Goal: Complete application form

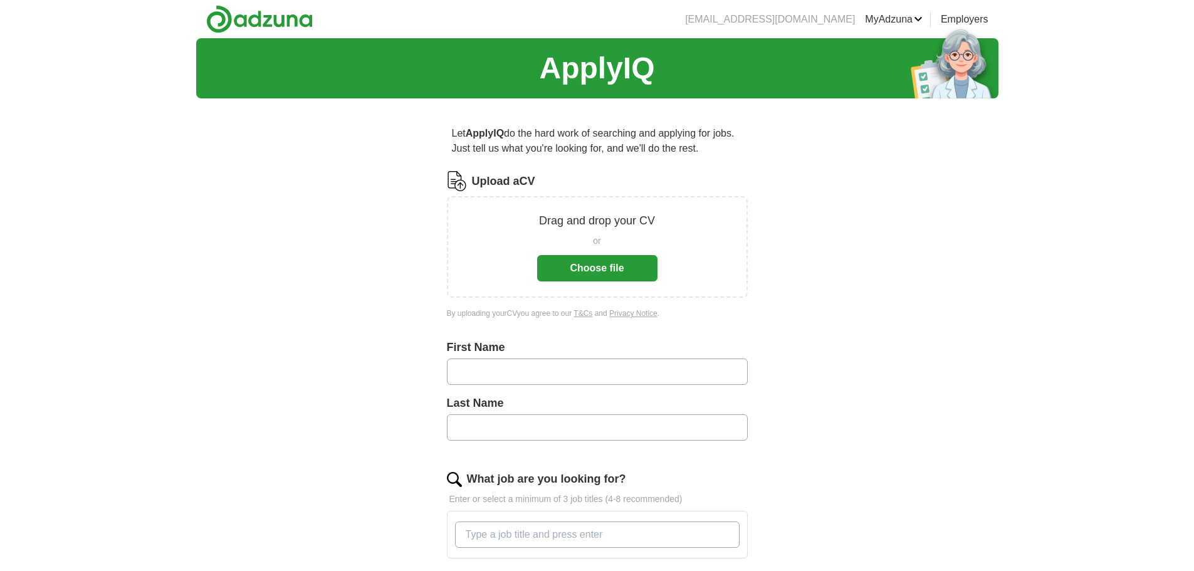
click at [605, 266] on button "Choose file" at bounding box center [597, 268] width 120 height 26
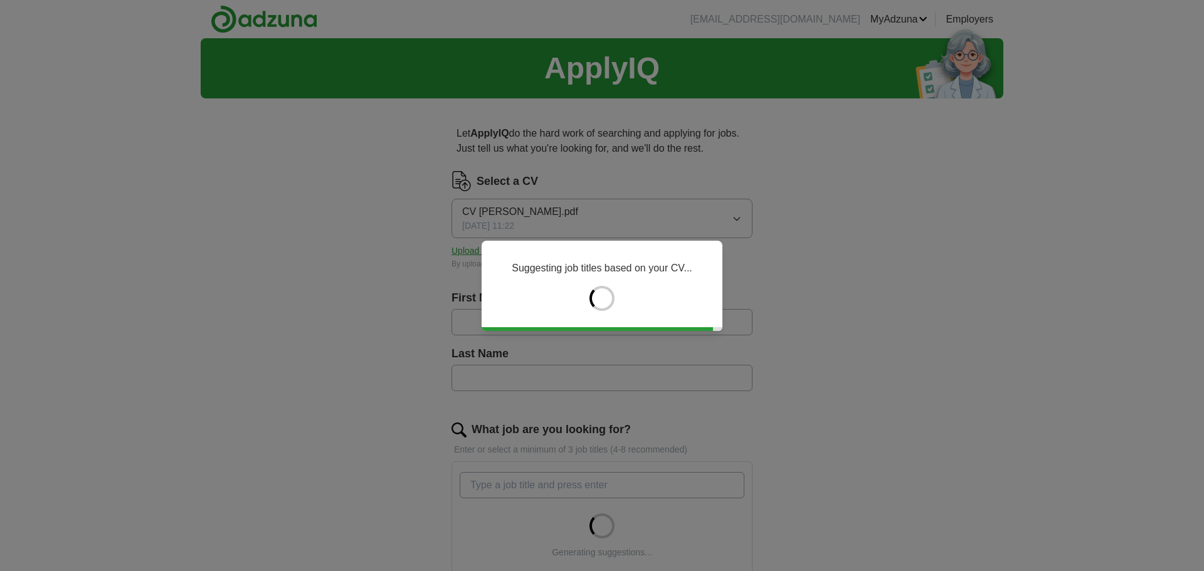
type input "****"
type input "*******"
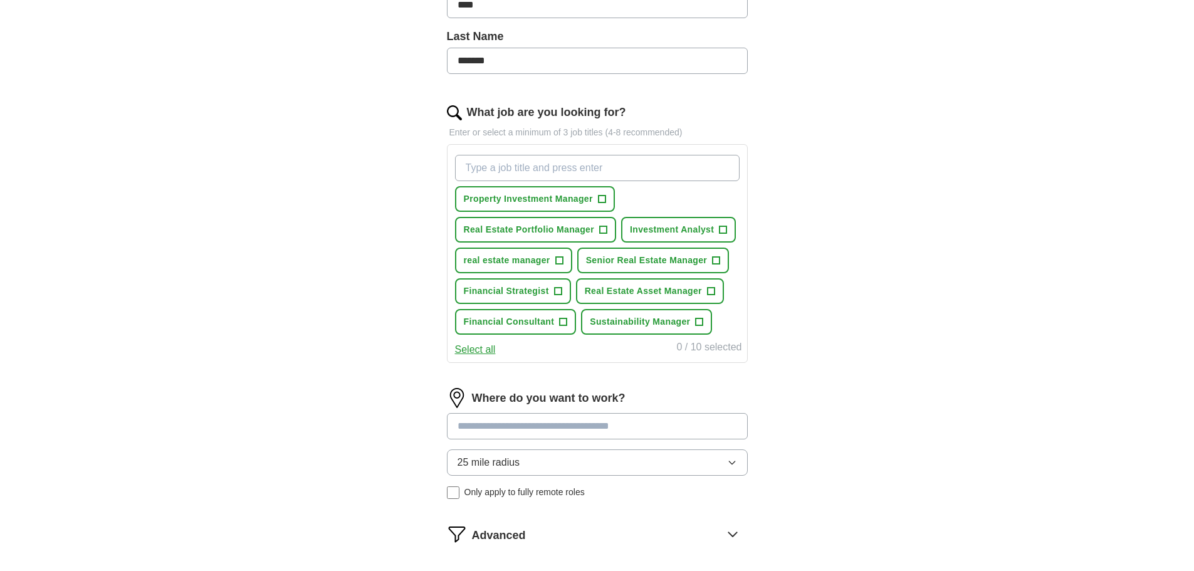
scroll to position [318, 0]
click at [600, 229] on span "+" at bounding box center [604, 229] width 8 height 10
click at [587, 202] on span "Property Investment Manager" at bounding box center [528, 197] width 129 height 13
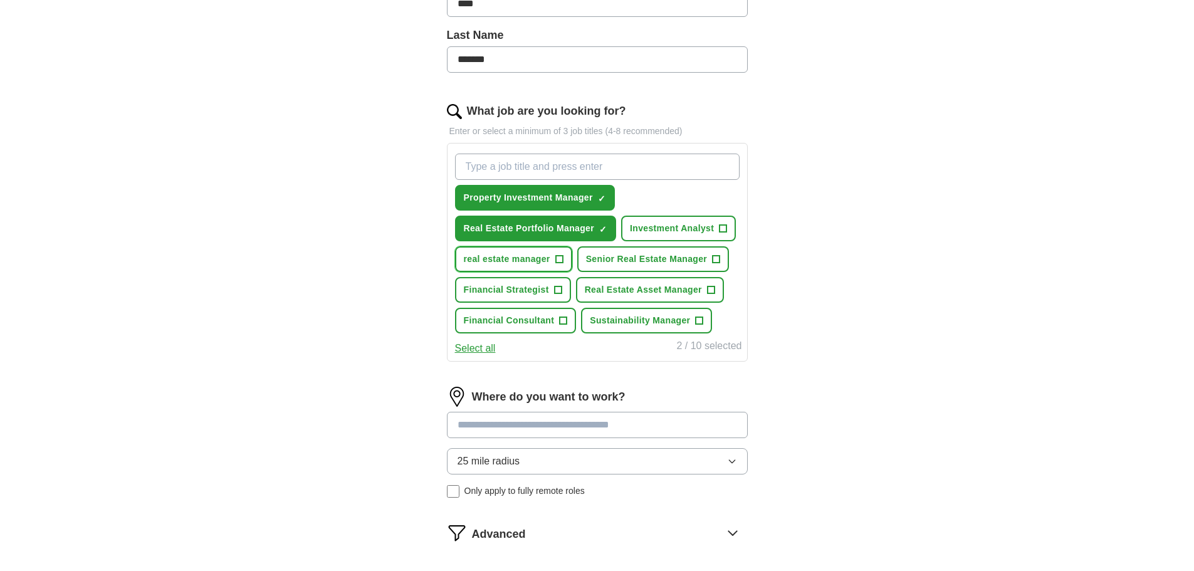
click at [549, 249] on button "real estate manager +" at bounding box center [513, 259] width 117 height 26
click at [609, 255] on span "Senior Real Estate Manager" at bounding box center [647, 259] width 122 height 13
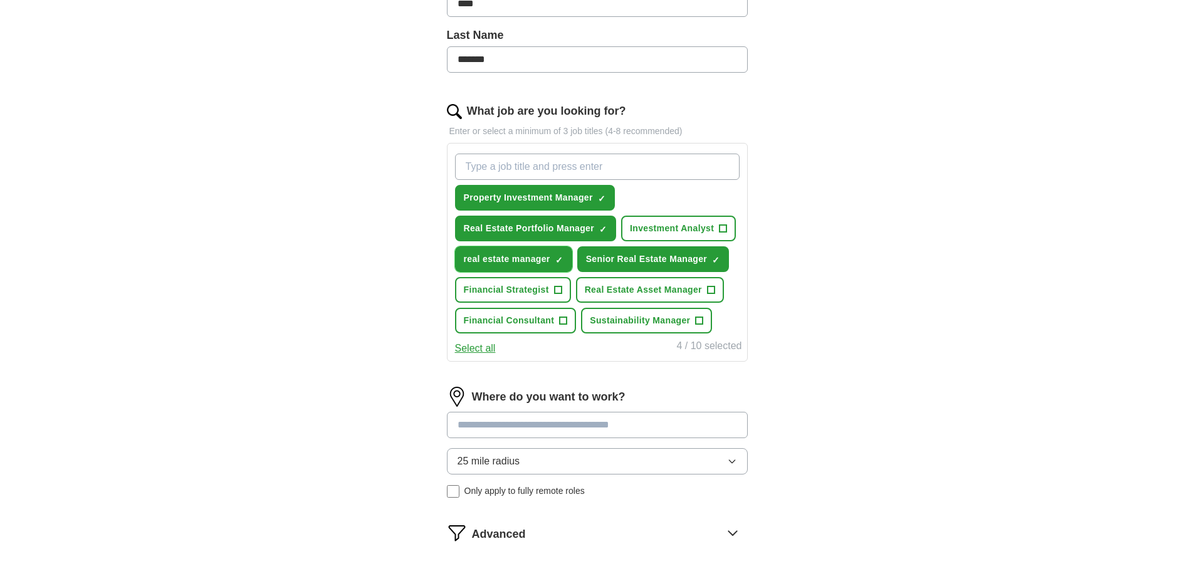
click at [564, 256] on button "real estate manager ✓ ×" at bounding box center [513, 259] width 117 height 26
click at [659, 295] on span "Real Estate Asset Manager" at bounding box center [643, 289] width 117 height 13
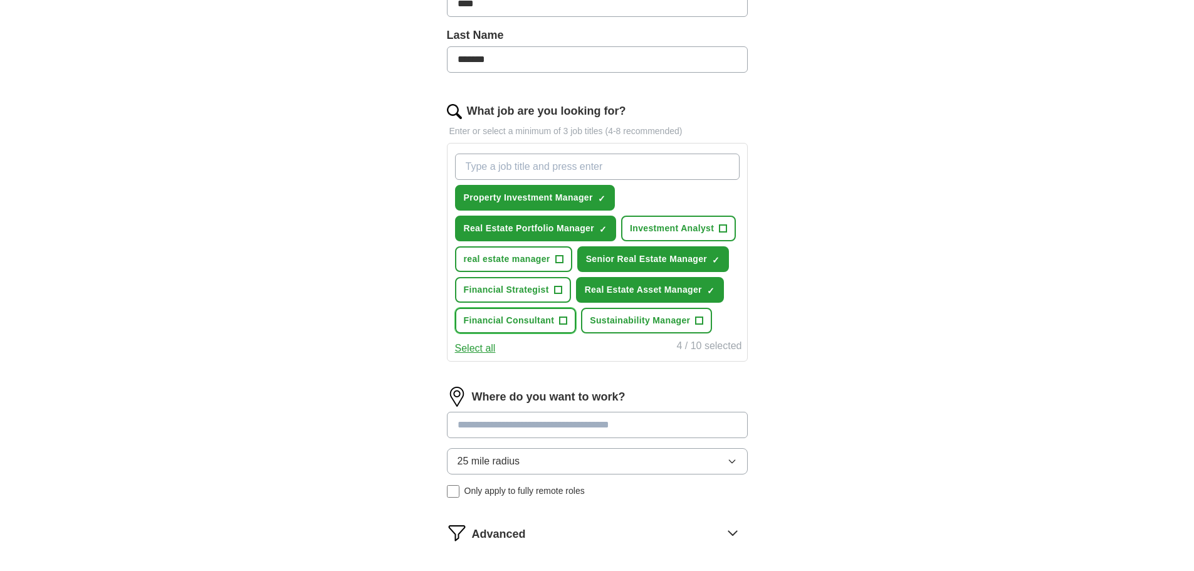
click at [525, 323] on span "Financial Consultant" at bounding box center [509, 320] width 91 height 13
click at [550, 428] on input at bounding box center [597, 425] width 301 height 26
type input "*"
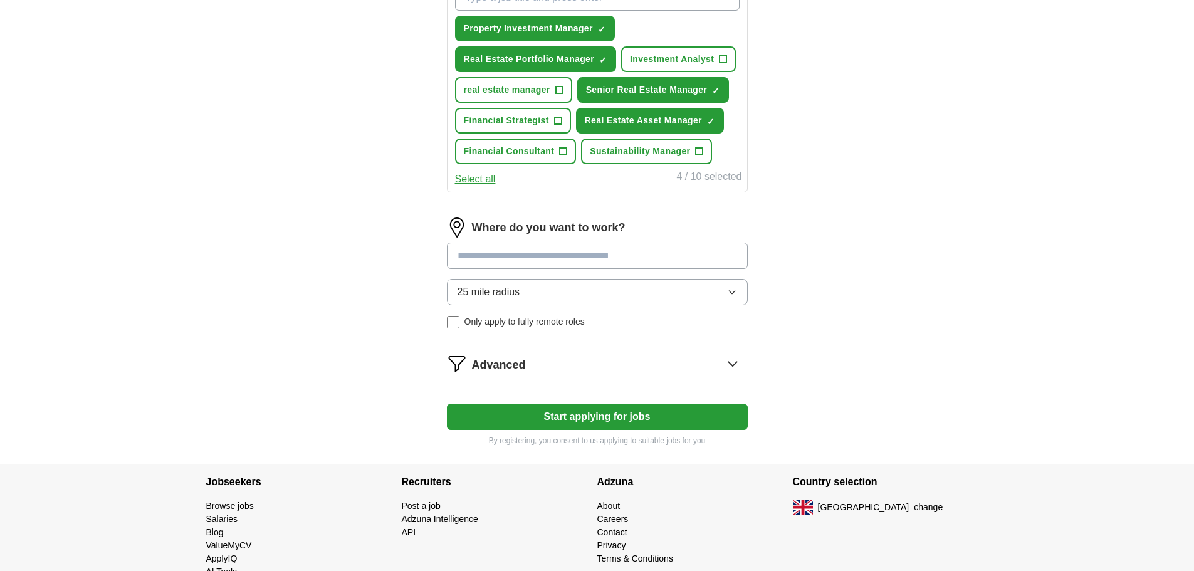
scroll to position [490, 0]
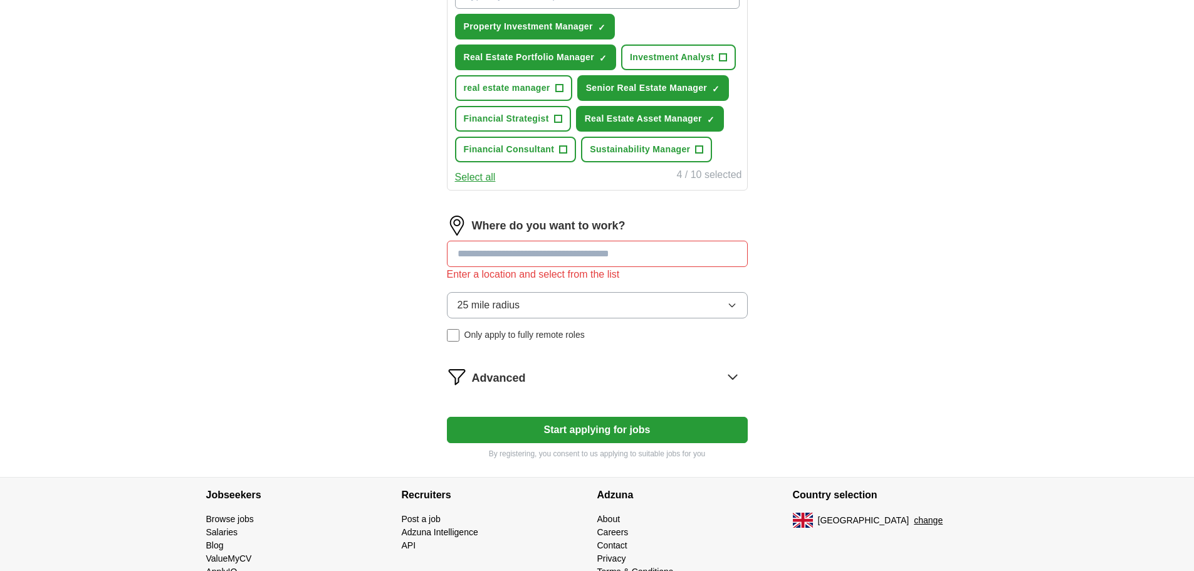
click at [449, 318] on div "25 mile radius Only apply to fully remote roles" at bounding box center [597, 317] width 301 height 50
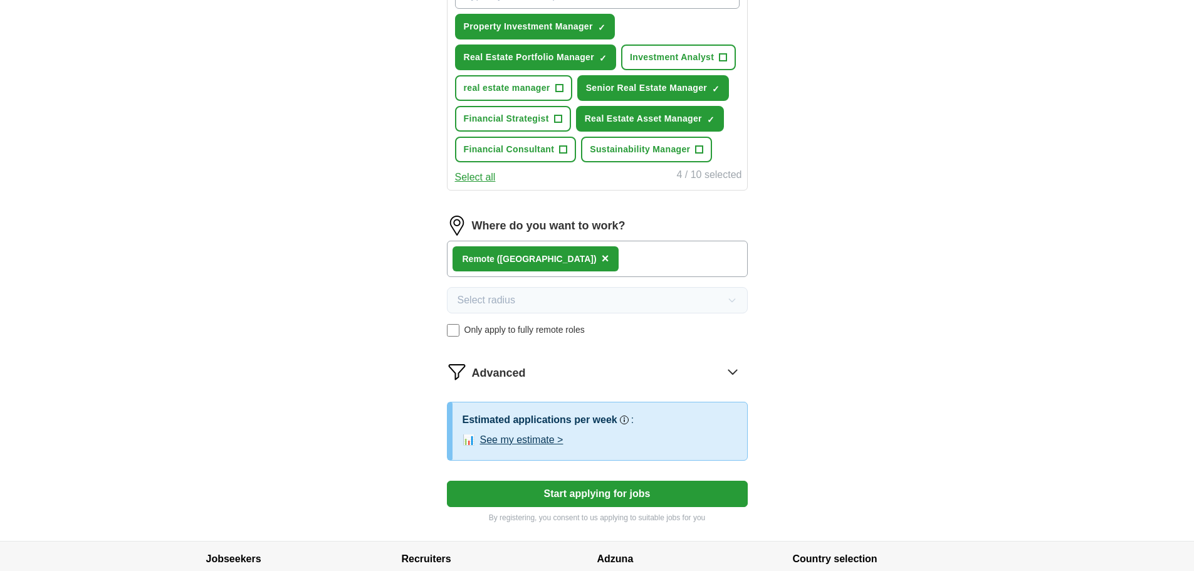
click at [591, 489] on button "Start applying for jobs" at bounding box center [597, 494] width 301 height 26
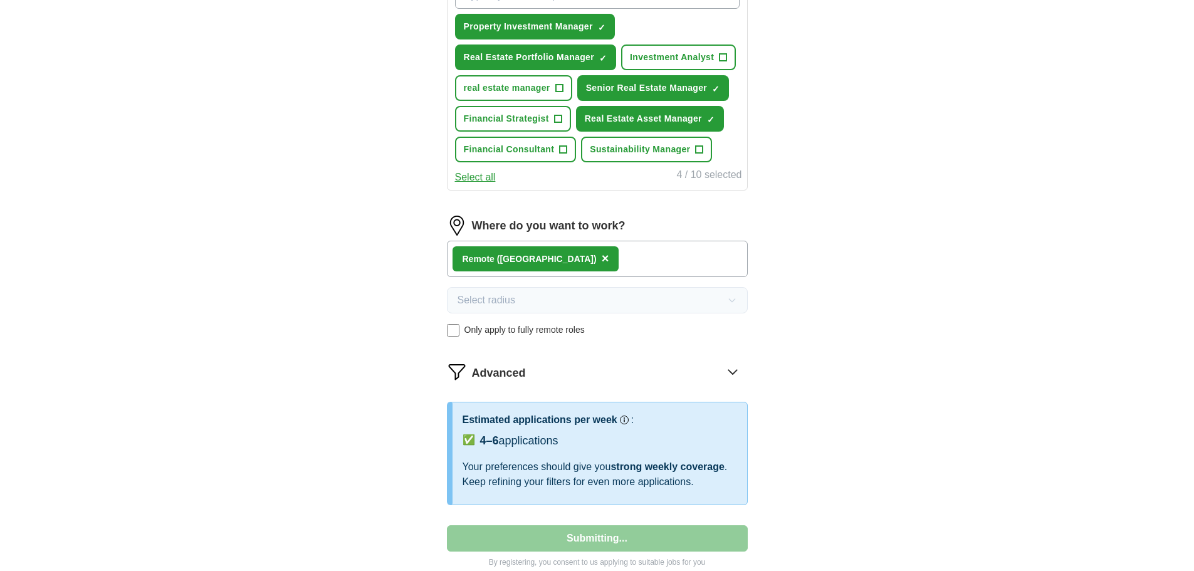
select select "**"
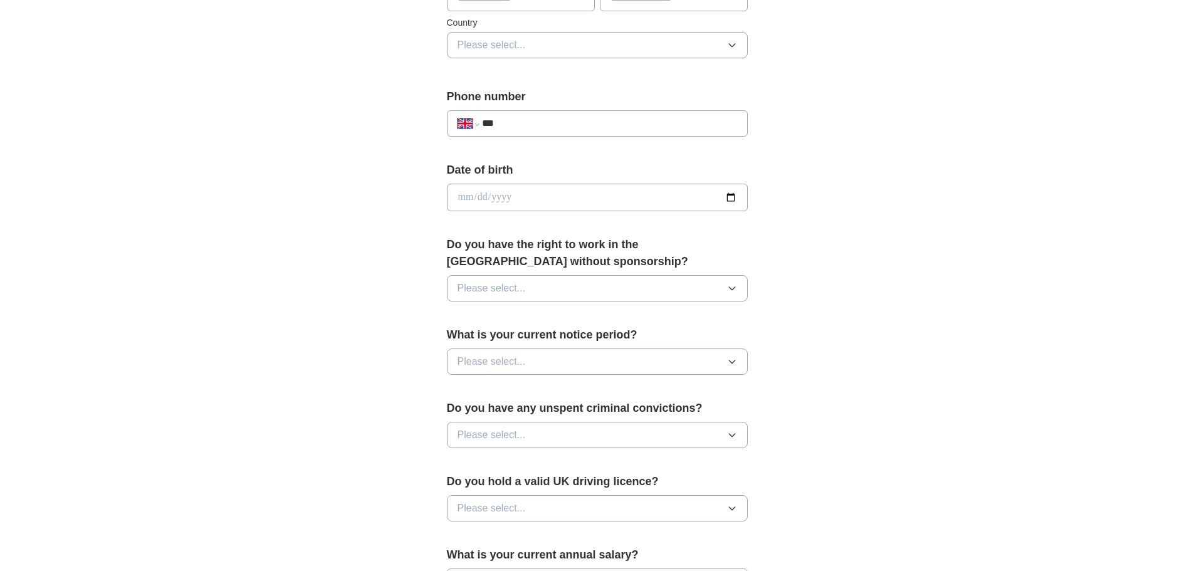
scroll to position [732, 0]
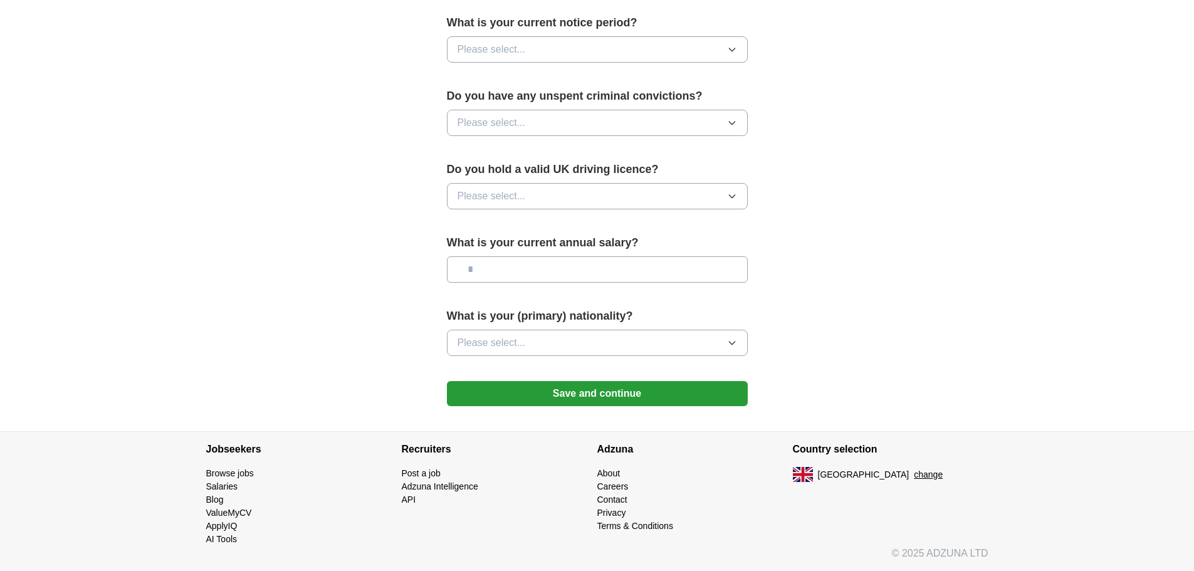
click at [619, 403] on button "Save and continue" at bounding box center [597, 393] width 301 height 25
